Goal: Browse casually

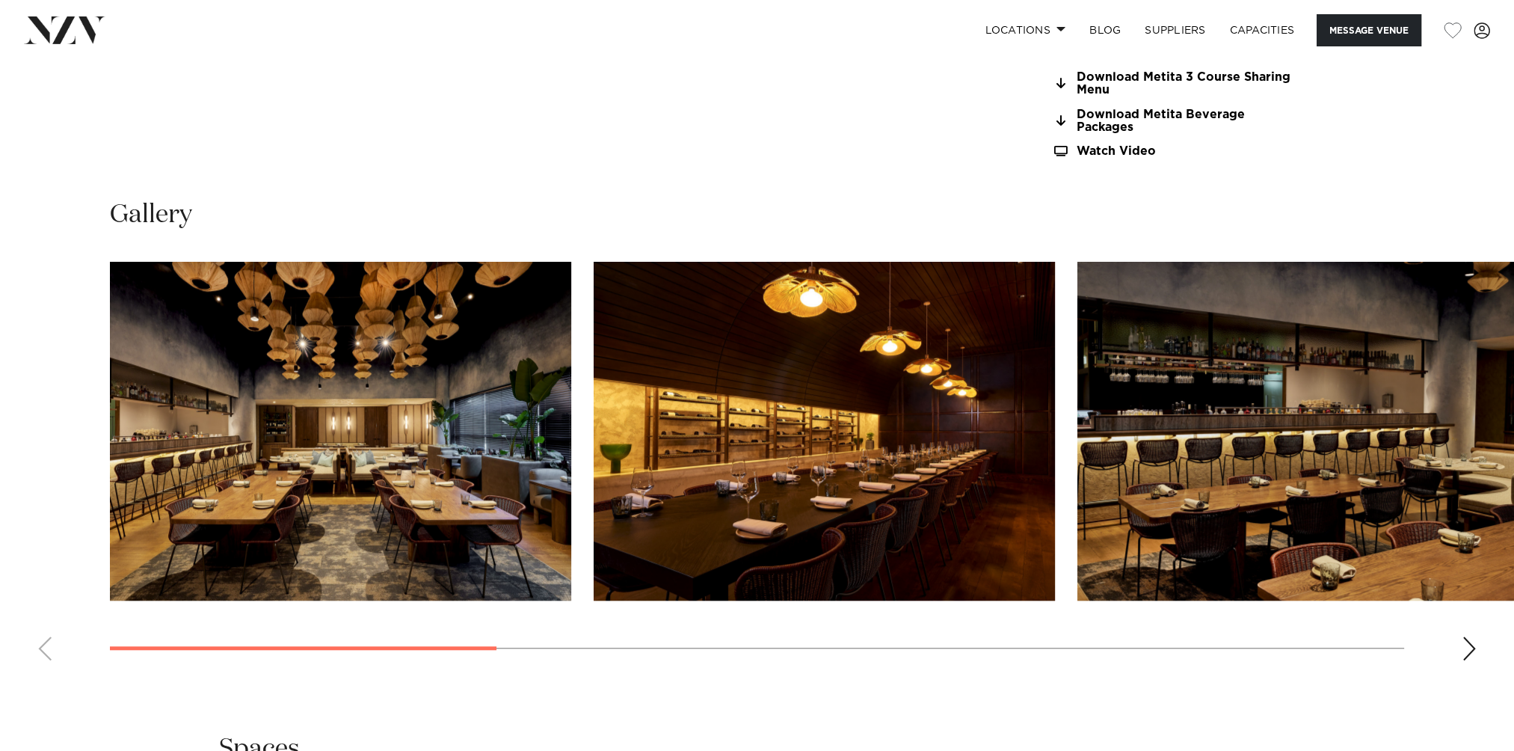
click at [1470, 645] on div "Next slide" at bounding box center [1469, 648] width 15 height 24
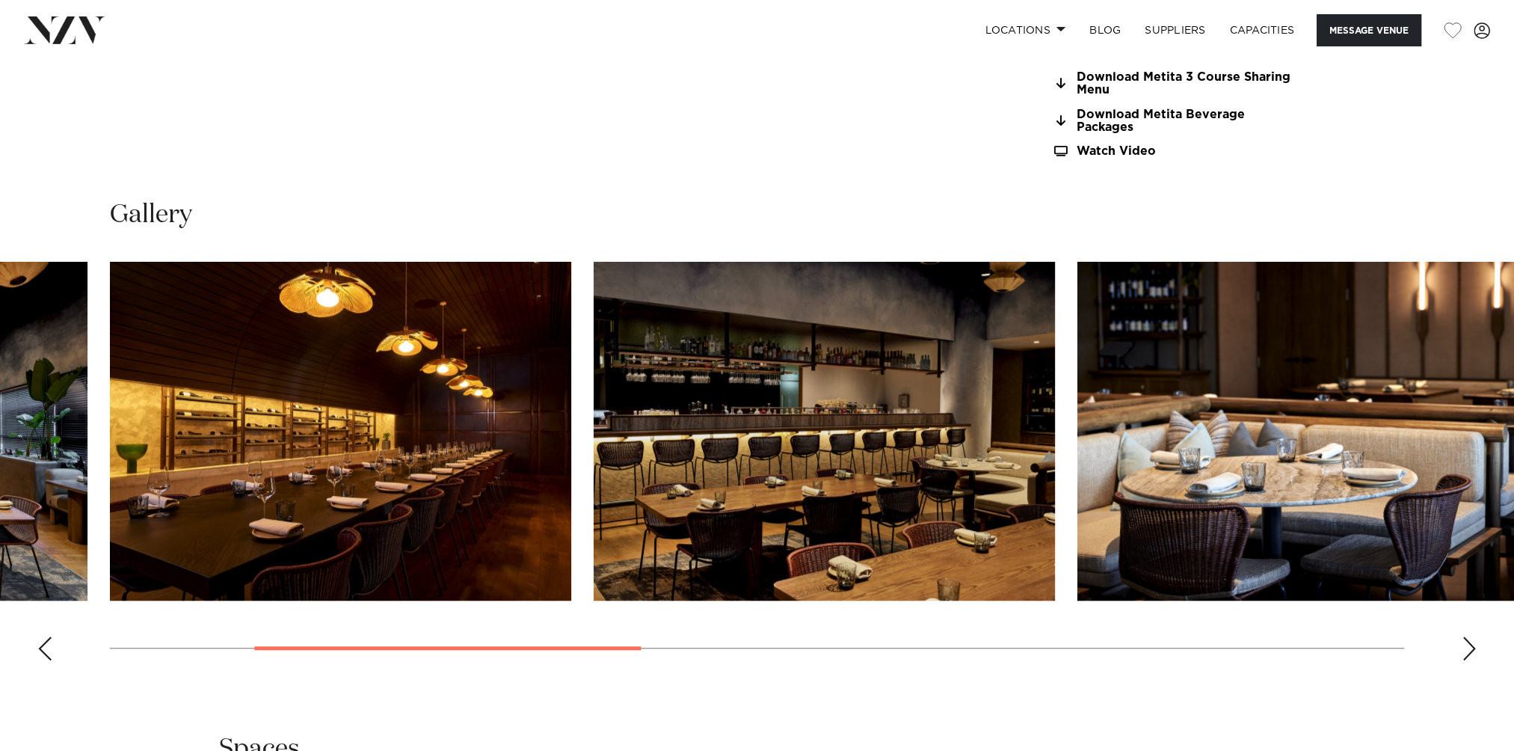
click at [1470, 645] on div "Next slide" at bounding box center [1469, 648] width 15 height 24
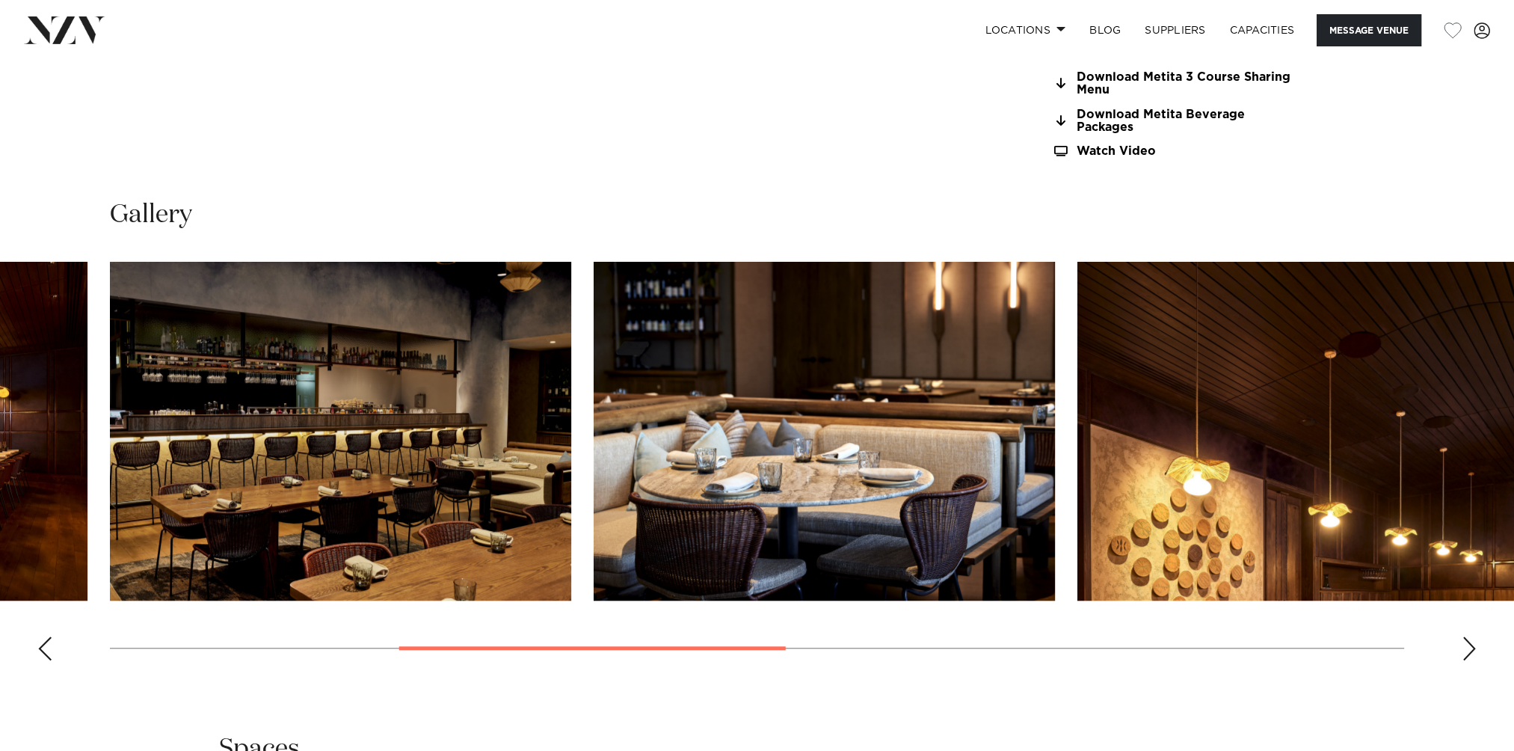
click at [1470, 645] on div "Next slide" at bounding box center [1469, 648] width 15 height 24
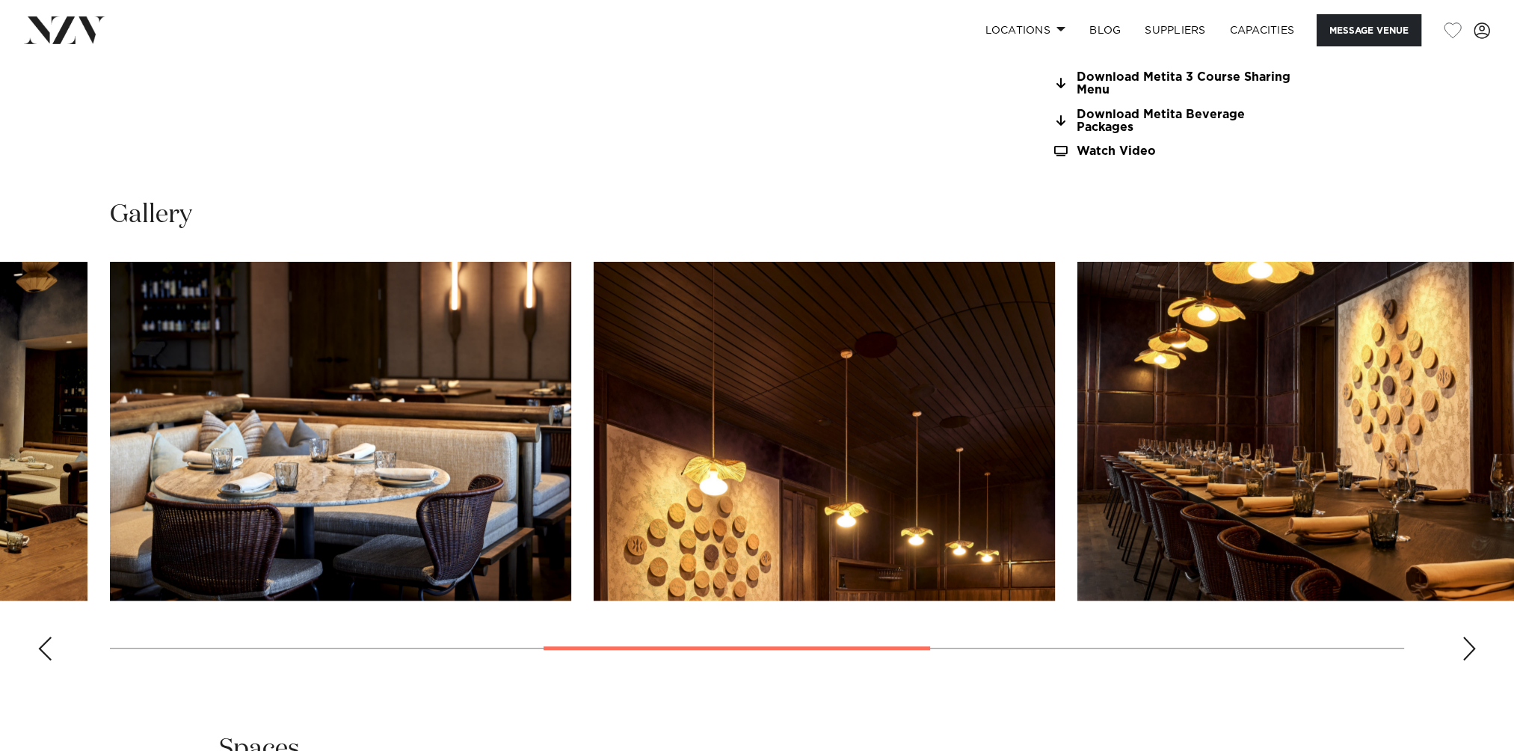
click at [1470, 645] on div "Next slide" at bounding box center [1469, 648] width 15 height 24
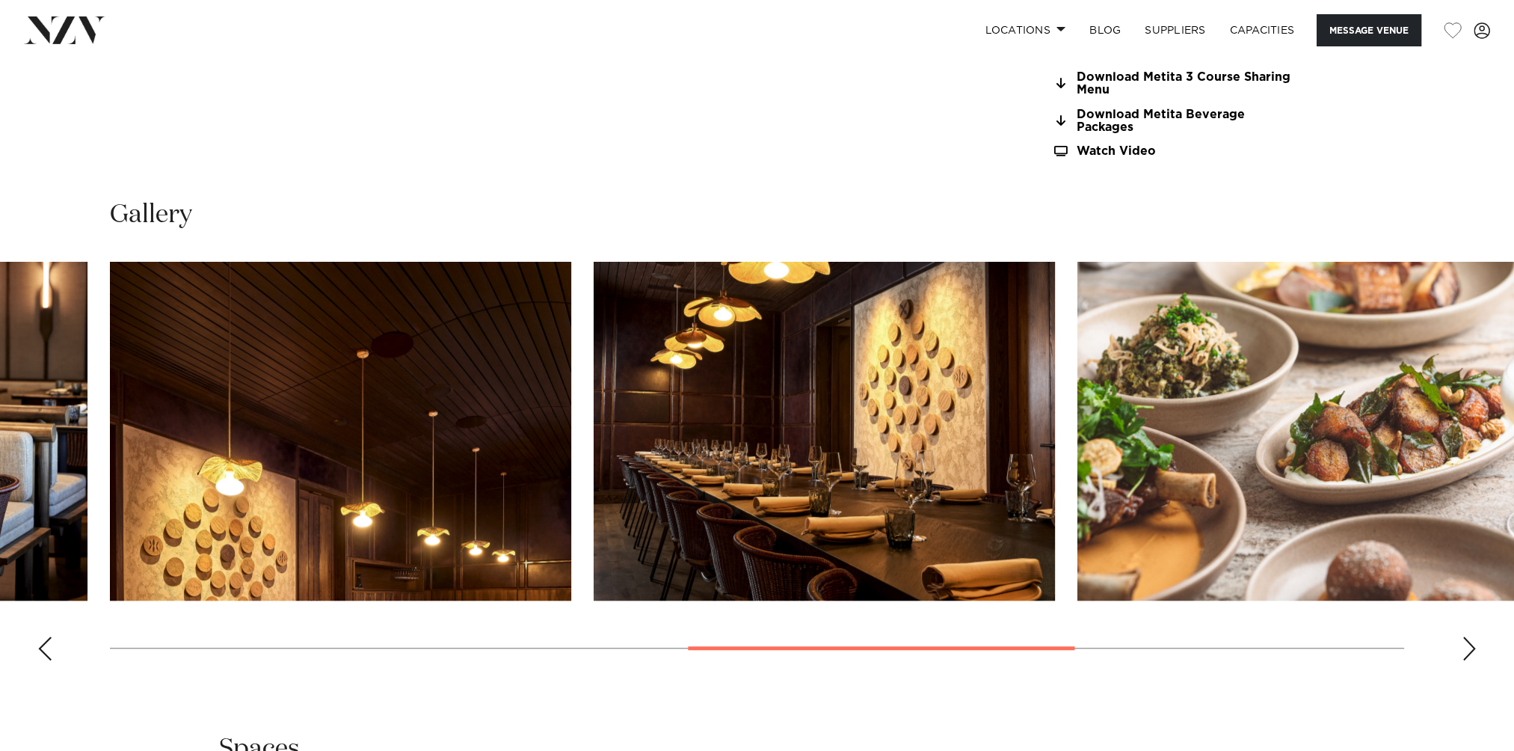
click at [1470, 645] on div "Next slide" at bounding box center [1469, 648] width 15 height 24
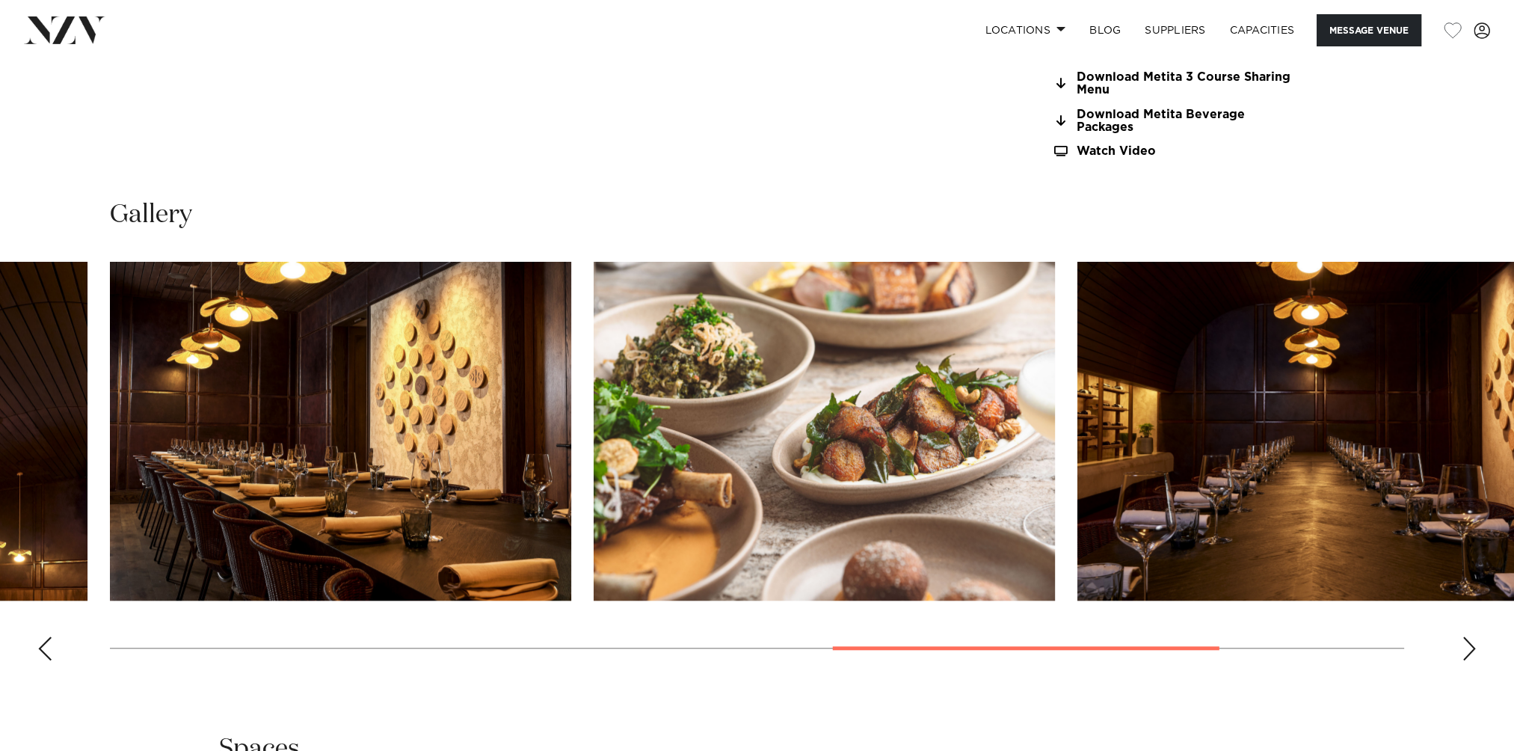
click at [1470, 645] on div "Next slide" at bounding box center [1469, 648] width 15 height 24
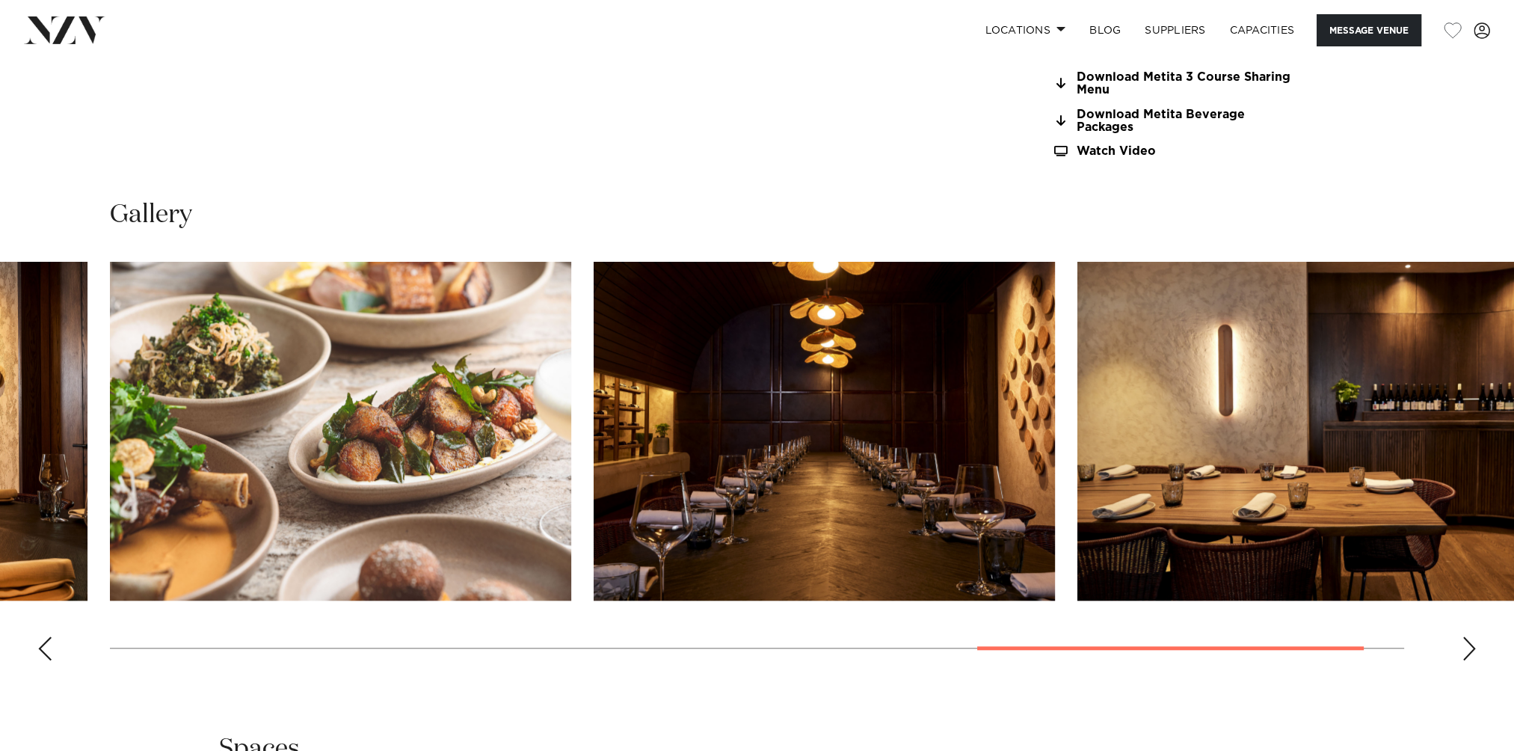
click at [1470, 645] on div "Next slide" at bounding box center [1469, 648] width 15 height 24
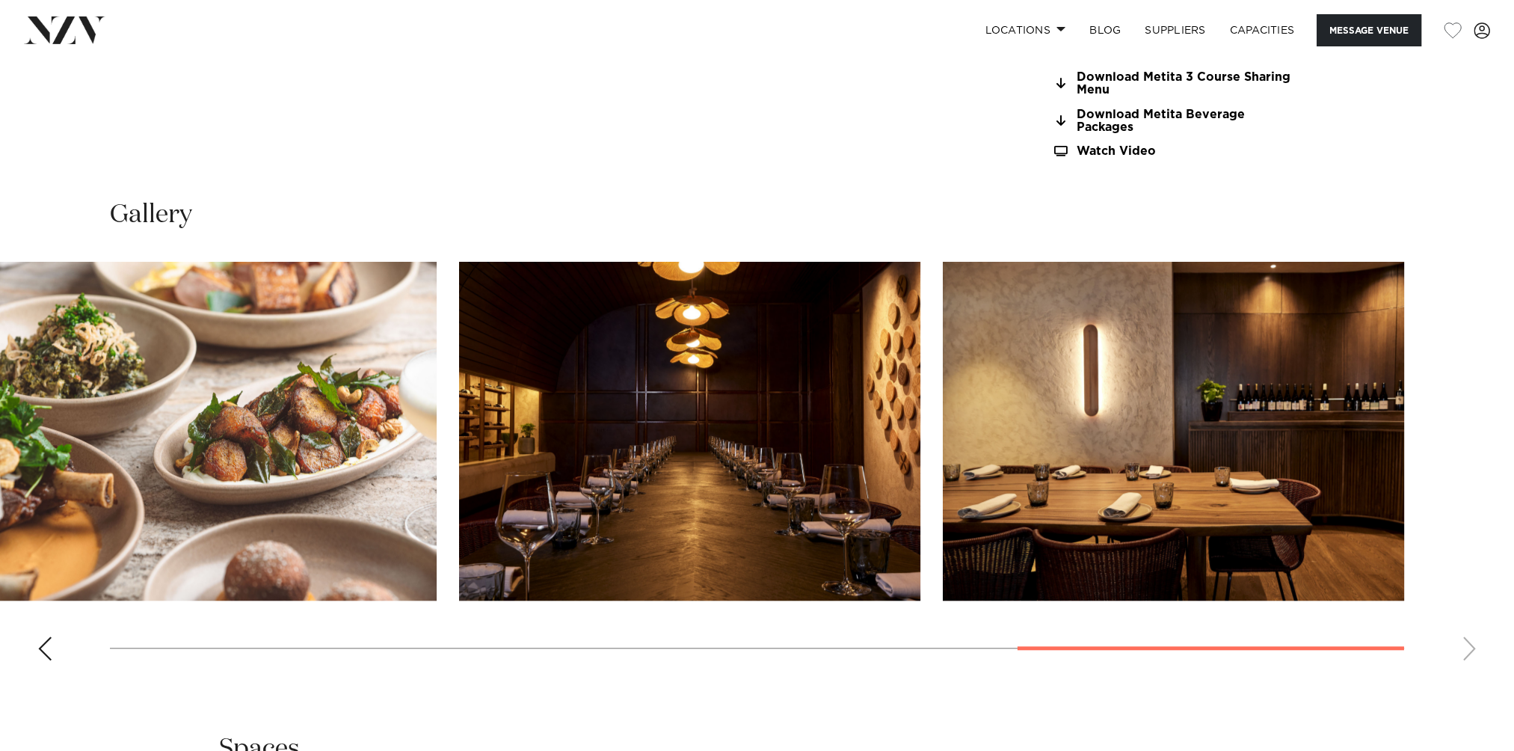
click at [37, 652] on div "Previous slide" at bounding box center [44, 648] width 15 height 24
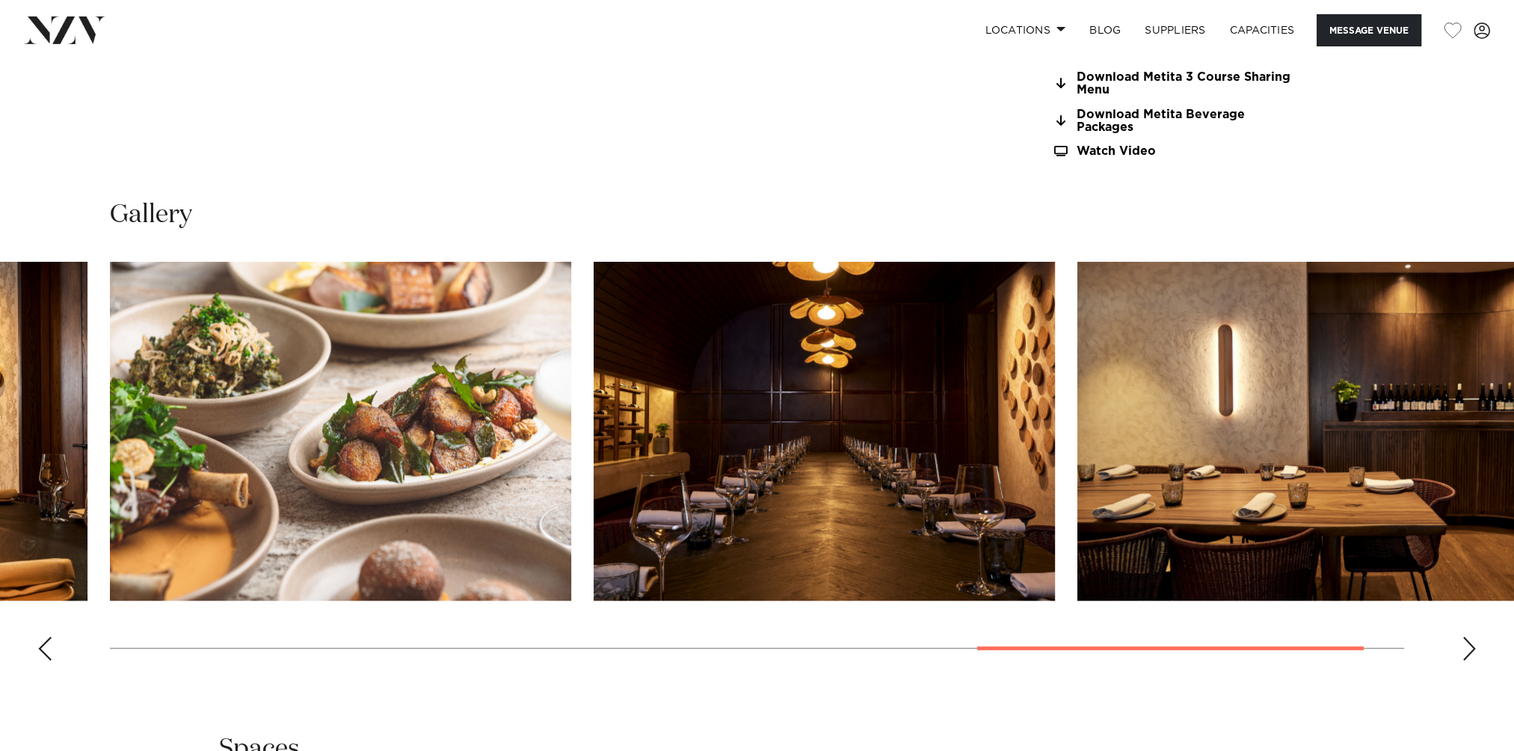
click at [42, 650] on div "Previous slide" at bounding box center [44, 648] width 15 height 24
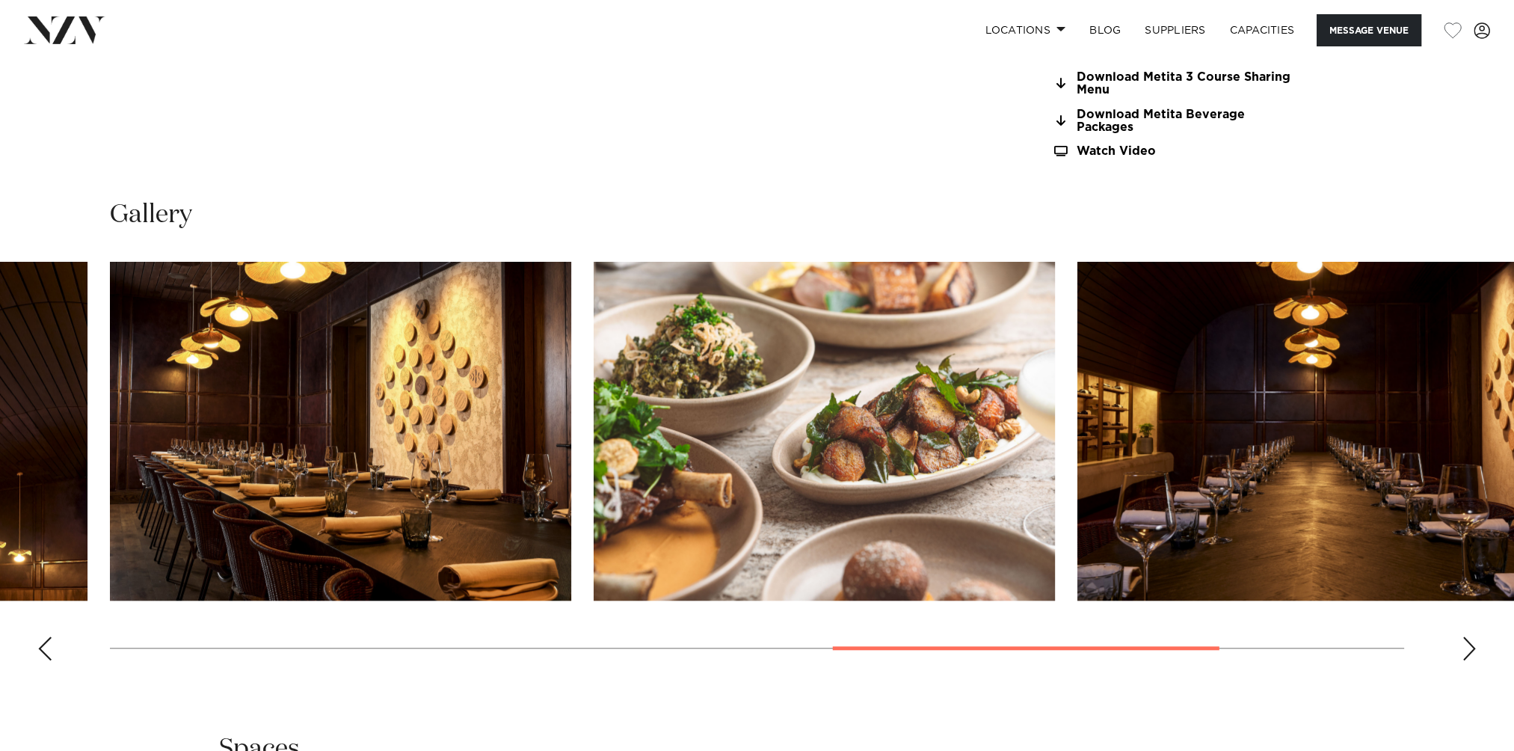
click at [42, 650] on div "Previous slide" at bounding box center [44, 648] width 15 height 24
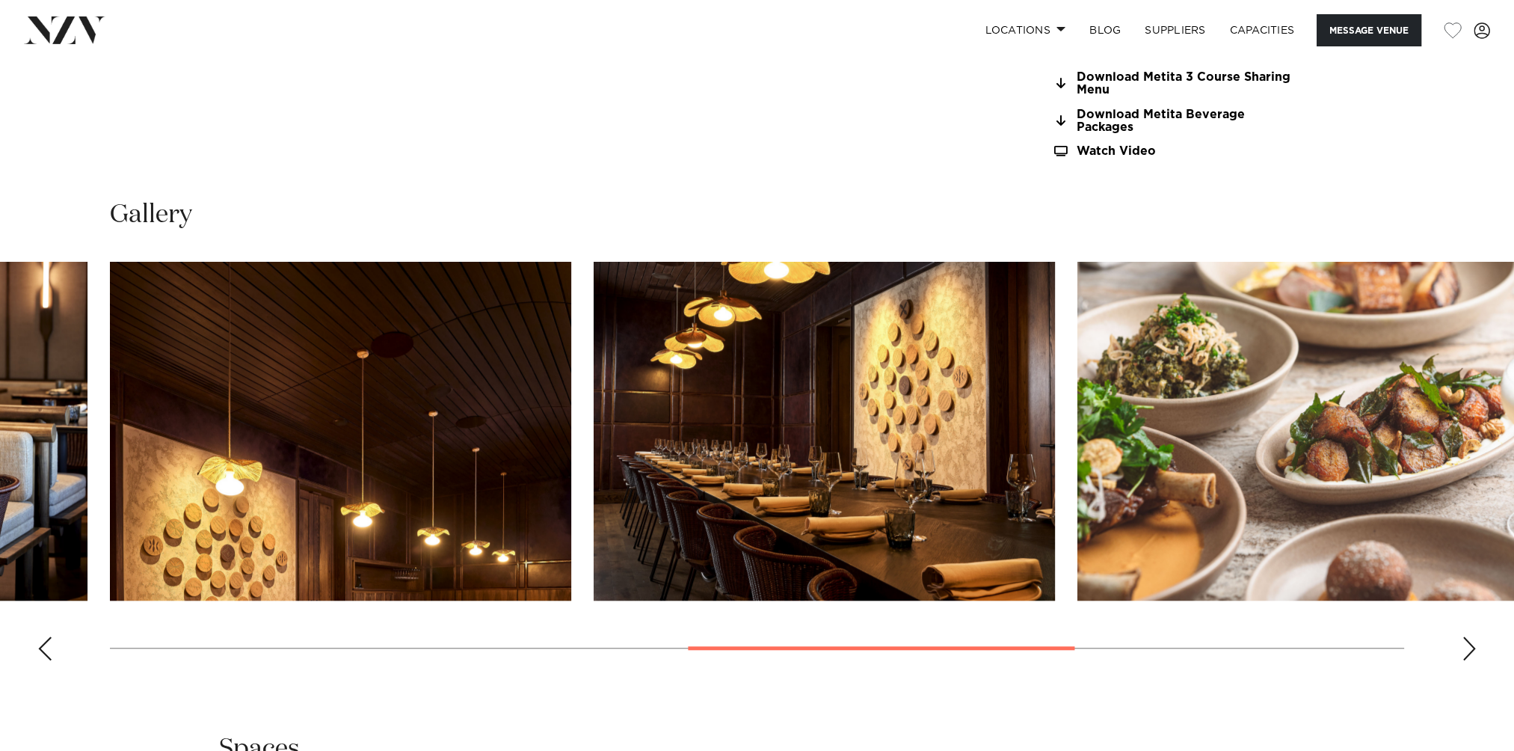
click at [42, 650] on div "Previous slide" at bounding box center [44, 648] width 15 height 24
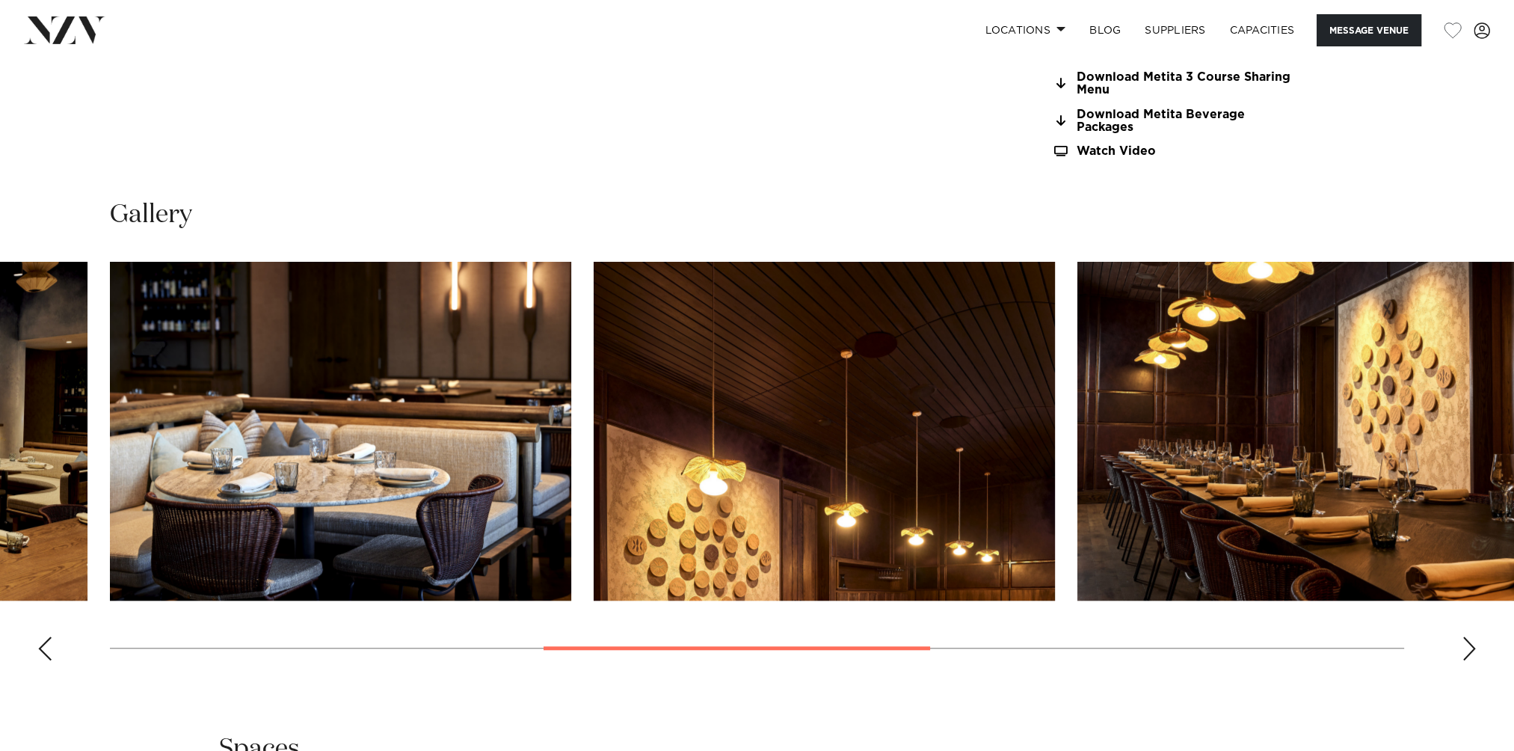
click at [42, 650] on div "Previous slide" at bounding box center [44, 648] width 15 height 24
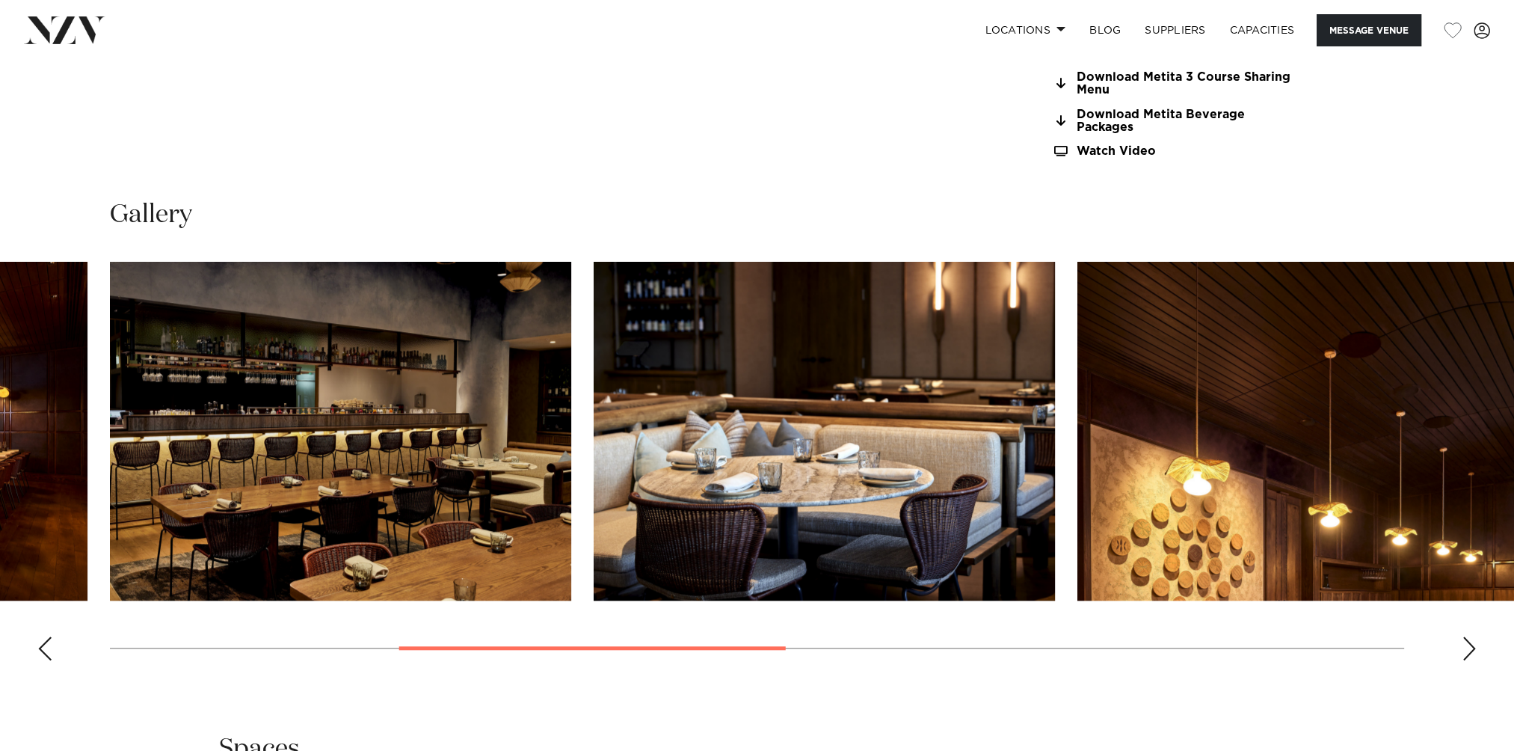
click at [42, 650] on div "Previous slide" at bounding box center [44, 648] width 15 height 24
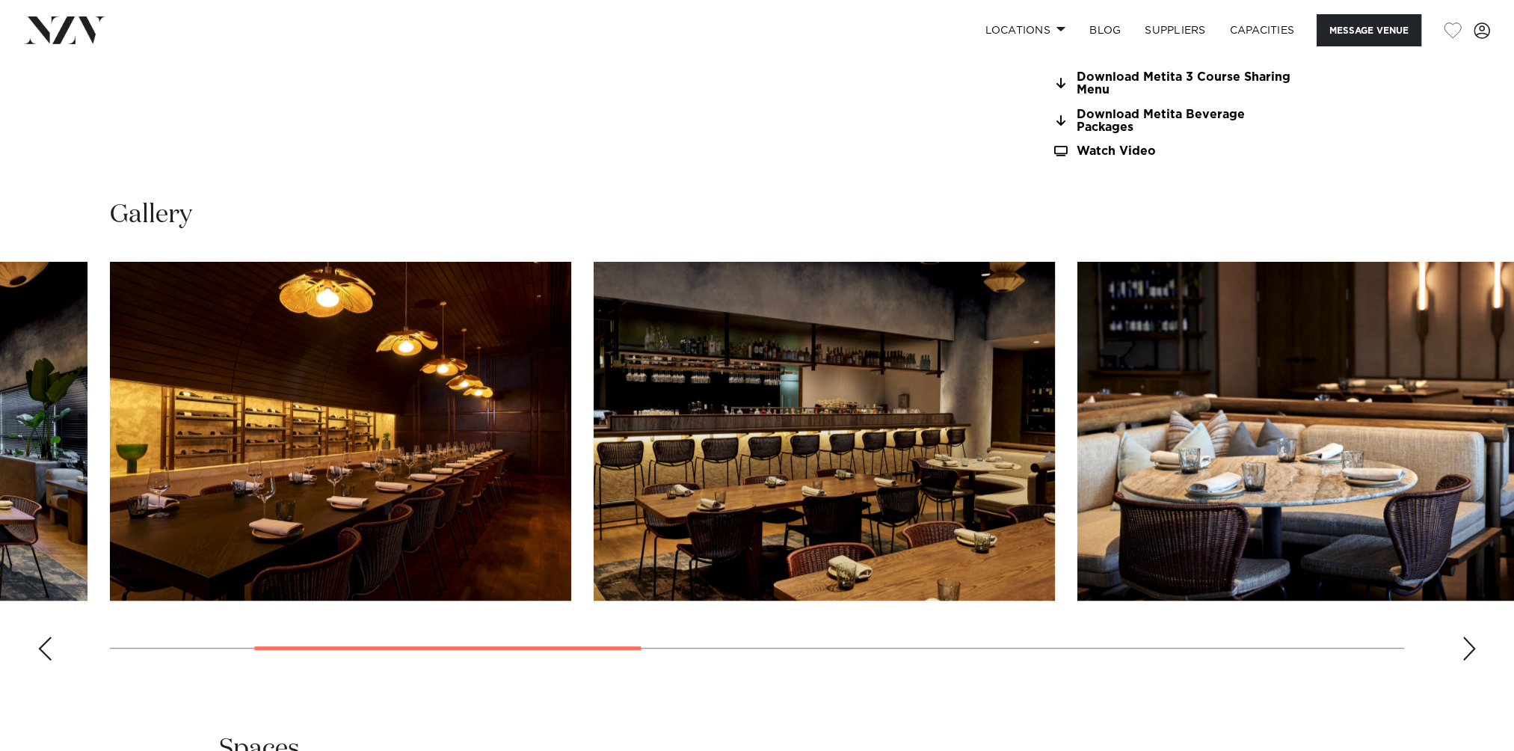
click at [42, 650] on div "Previous slide" at bounding box center [44, 648] width 15 height 24
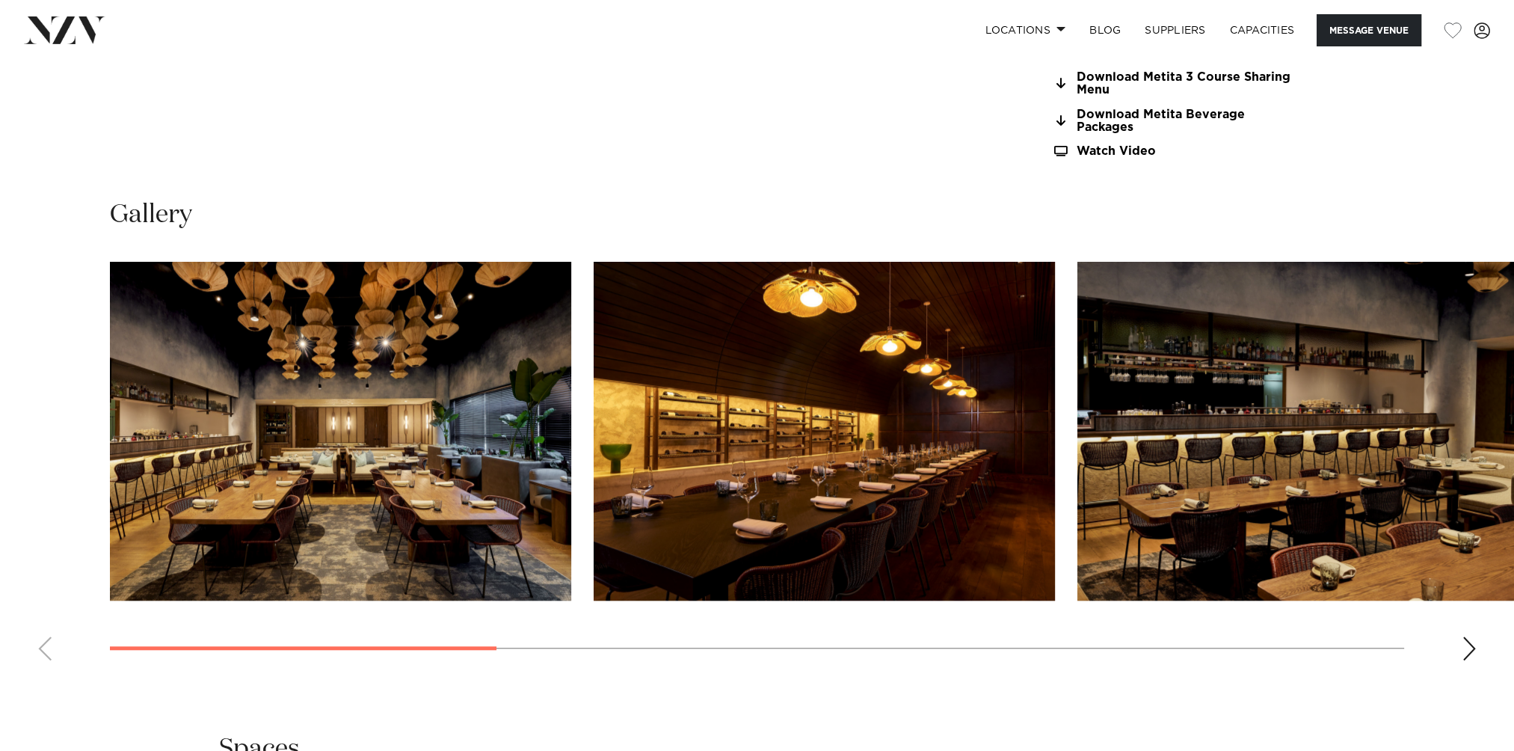
click at [42, 650] on swiper-container at bounding box center [757, 467] width 1514 height 411
